Goal: Navigation & Orientation: Find specific page/section

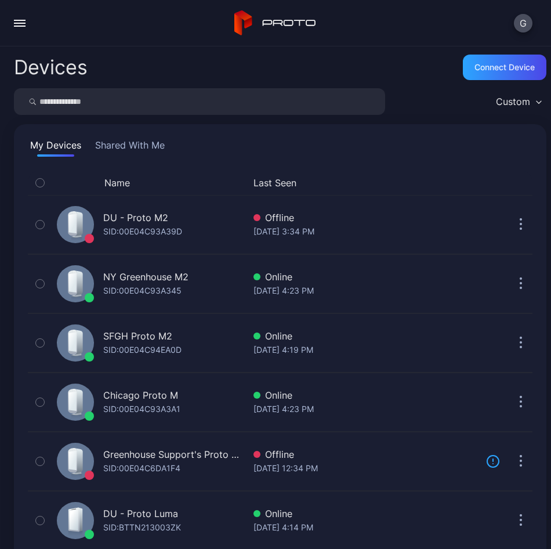
click at [23, 26] on div "button" at bounding box center [20, 26] width 12 height 1
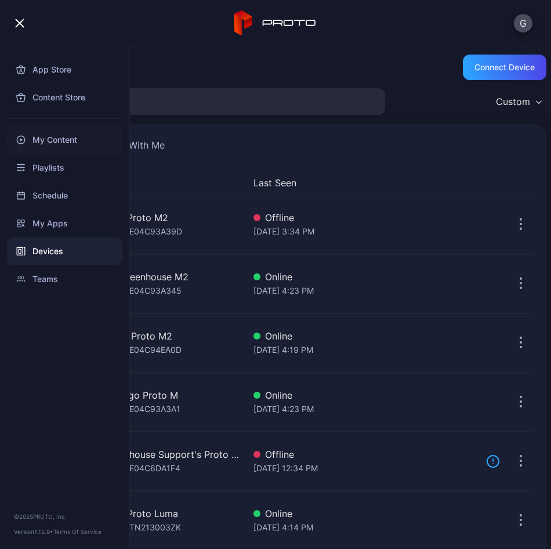
click at [43, 136] on div "My Content" at bounding box center [64, 140] width 115 height 28
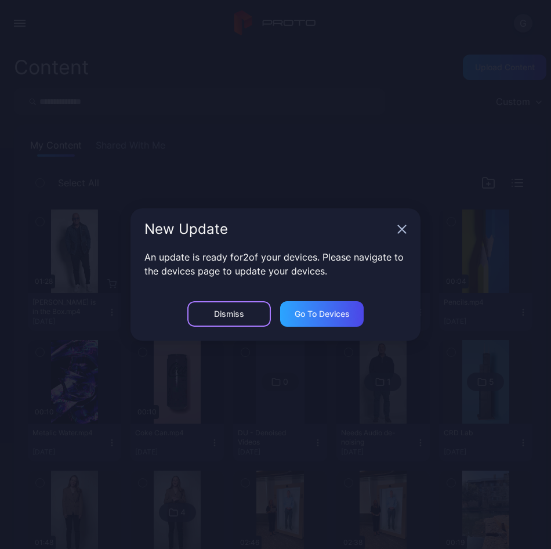
click at [244, 314] on div "Dismiss" at bounding box center [229, 314] width 84 height 26
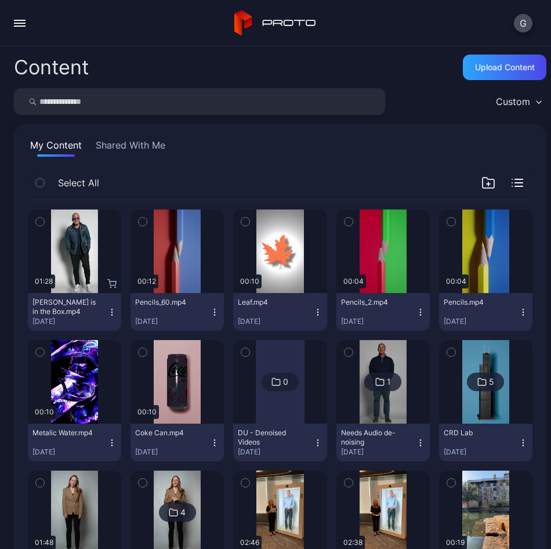
click at [26, 27] on button "button" at bounding box center [19, 23] width 23 height 23
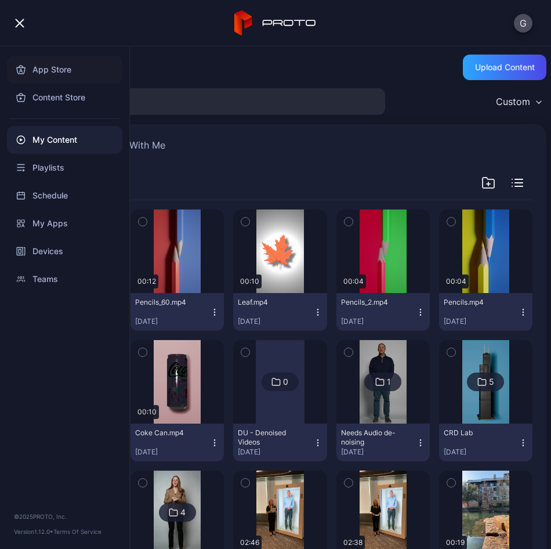
click at [43, 75] on div "App Store" at bounding box center [64, 70] width 115 height 28
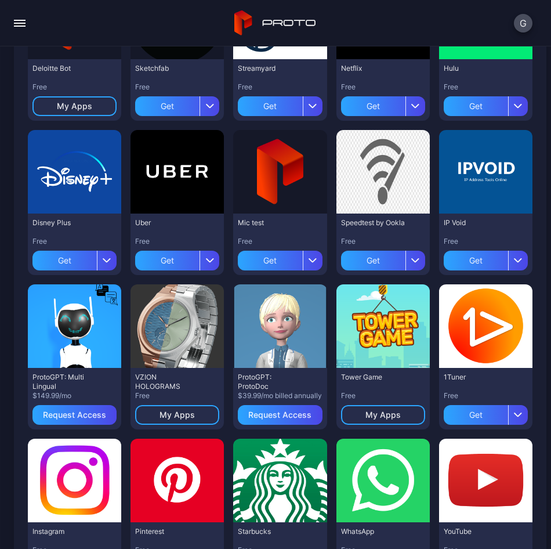
scroll to position [1033, 0]
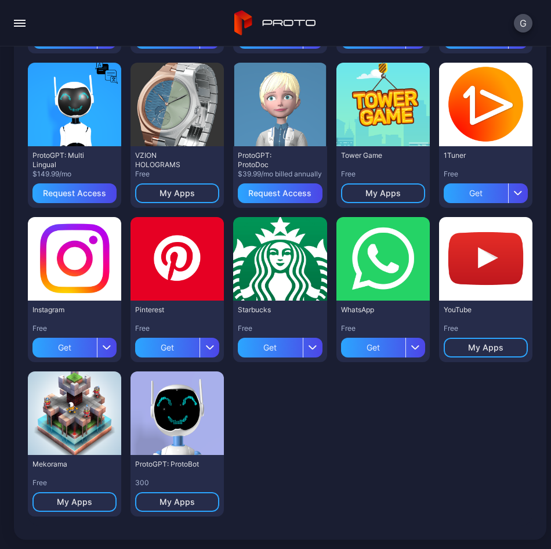
click at [19, 28] on button "button" at bounding box center [19, 23] width 23 height 23
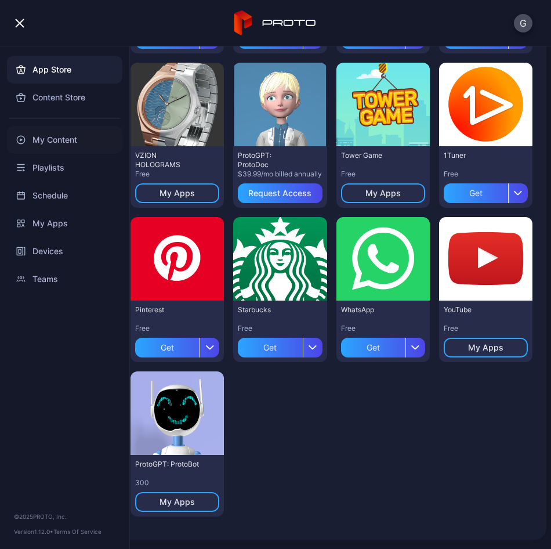
click at [51, 151] on div "My Content" at bounding box center [64, 140] width 115 height 28
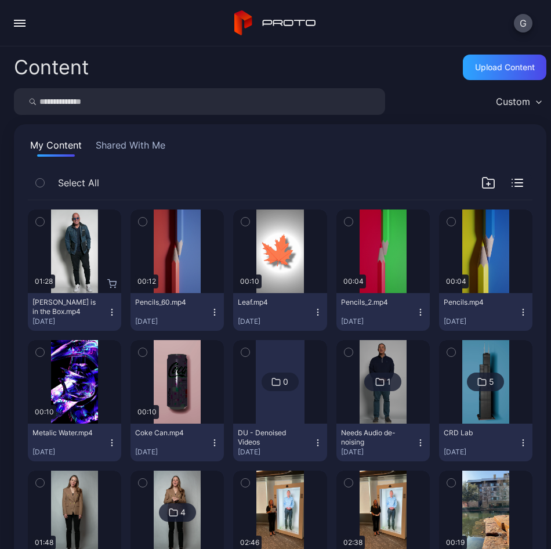
click at [12, 26] on button "button" at bounding box center [19, 23] width 23 height 23
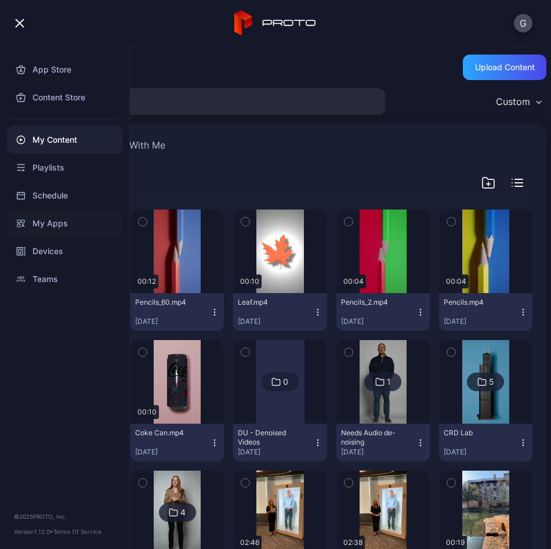
click at [34, 227] on div "My Apps" at bounding box center [64, 223] width 115 height 28
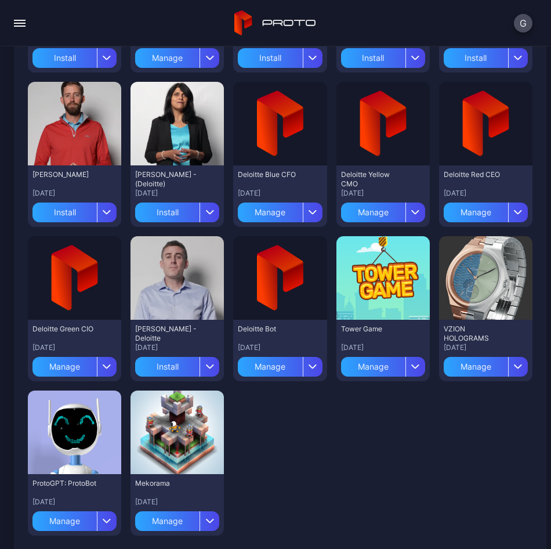
scroll to position [416, 0]
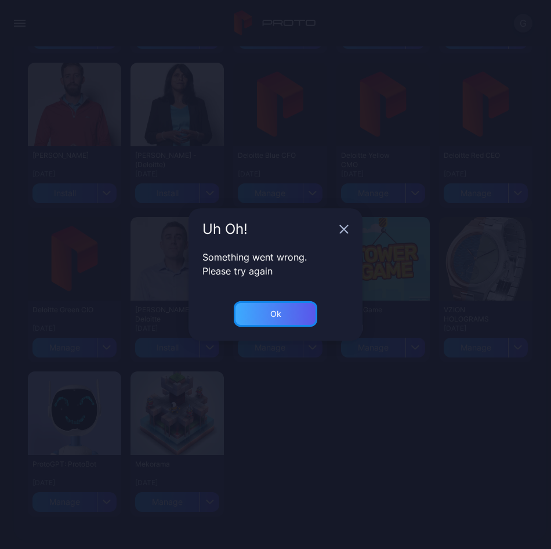
click at [291, 319] on div "Ok" at bounding box center [276, 314] width 84 height 26
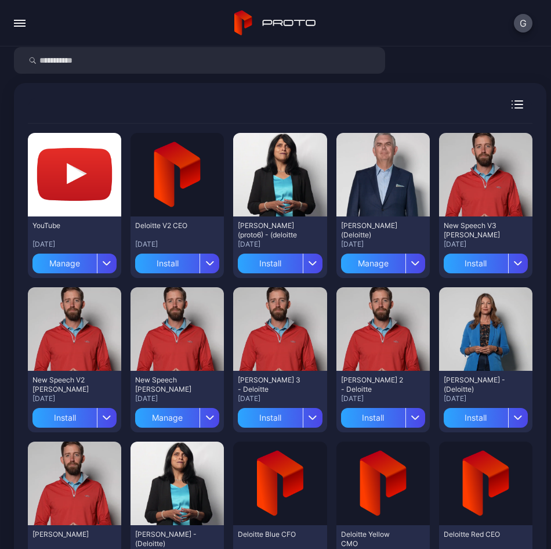
scroll to position [58, 0]
